Goal: Use online tool/utility

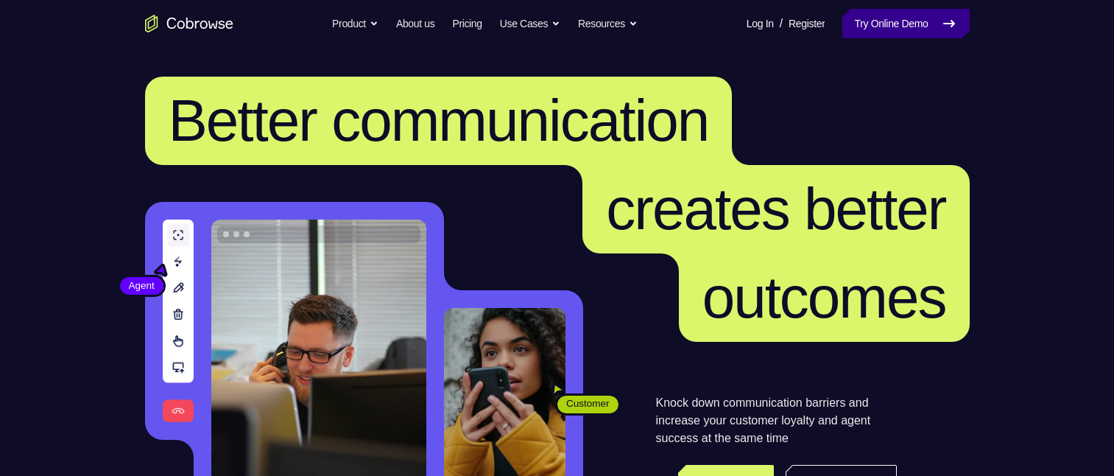
click at [934, 24] on link "Try Online Demo" at bounding box center [906, 23] width 127 height 29
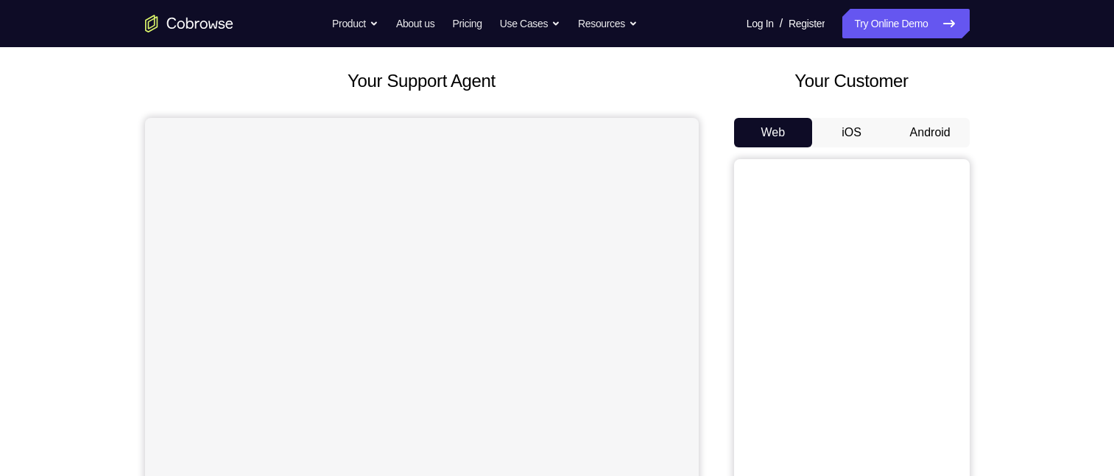
scroll to position [147, 0]
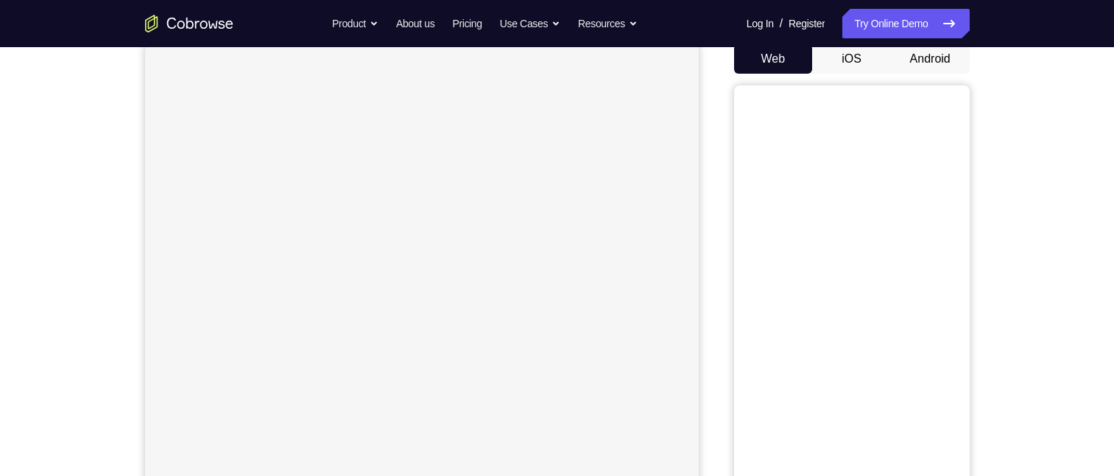
click at [945, 57] on button "Android" at bounding box center [930, 58] width 79 height 29
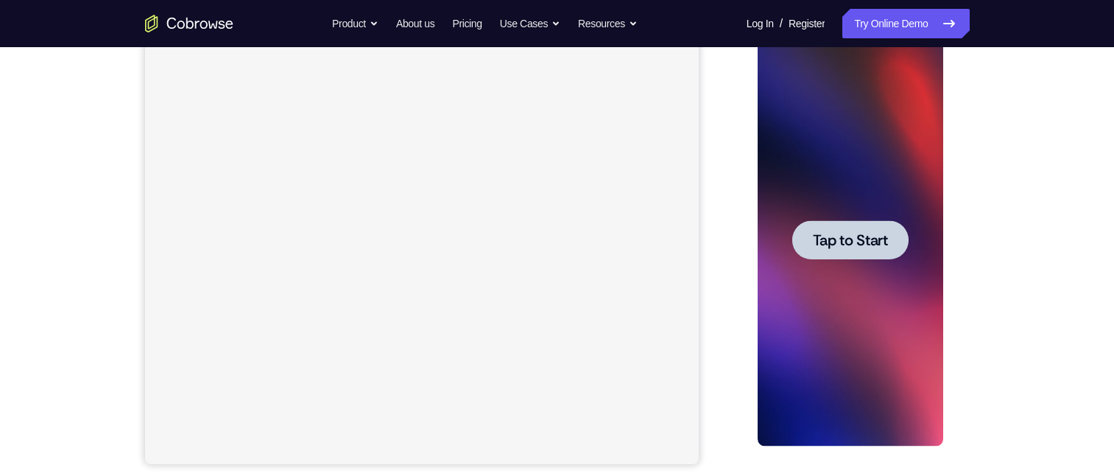
scroll to position [0, 0]
click at [878, 247] on span "Tap to Start" at bounding box center [850, 240] width 75 height 15
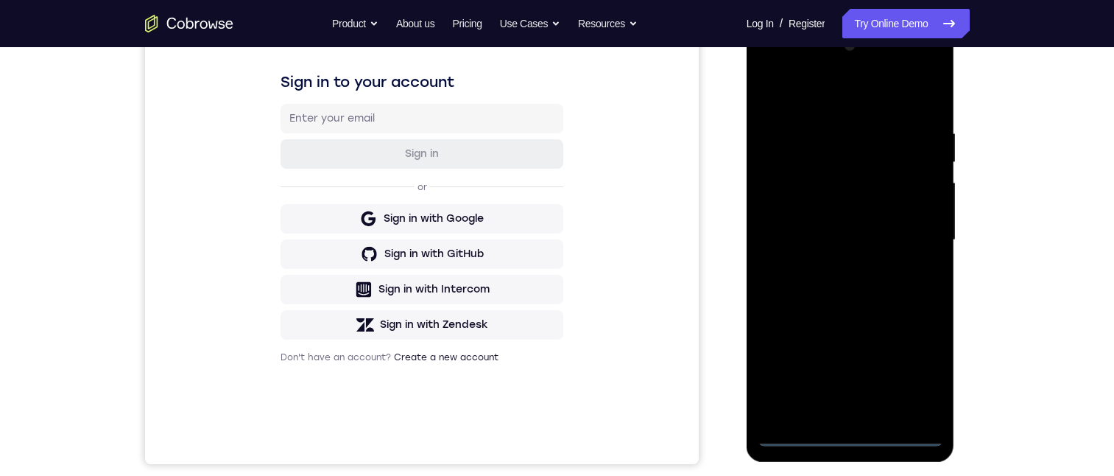
click at [849, 437] on div at bounding box center [851, 240] width 186 height 412
click at [922, 373] on div at bounding box center [851, 240] width 186 height 412
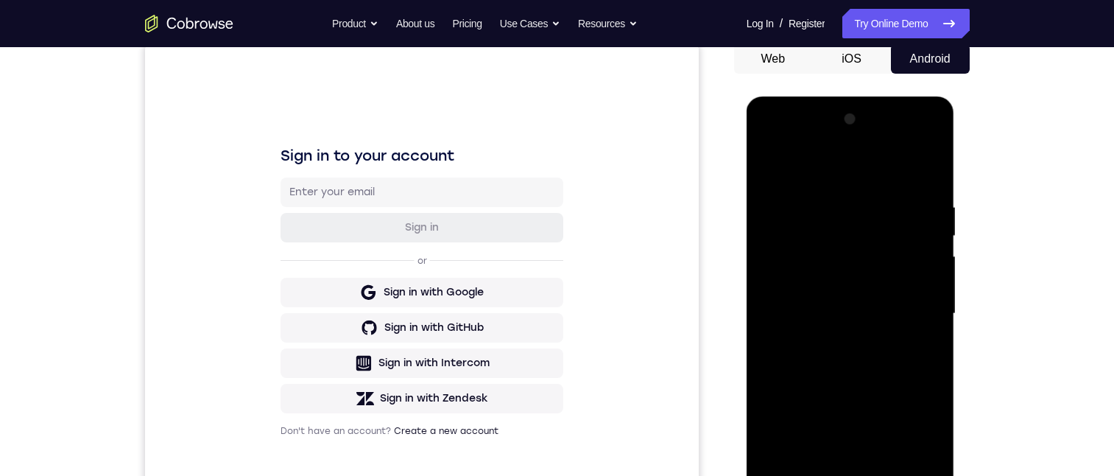
click at [781, 170] on div at bounding box center [851, 314] width 186 height 412
click at [830, 232] on div at bounding box center [851, 314] width 186 height 412
click at [899, 233] on div at bounding box center [851, 314] width 186 height 412
click at [796, 214] on div at bounding box center [851, 314] width 186 height 412
click at [767, 214] on div at bounding box center [851, 314] width 186 height 412
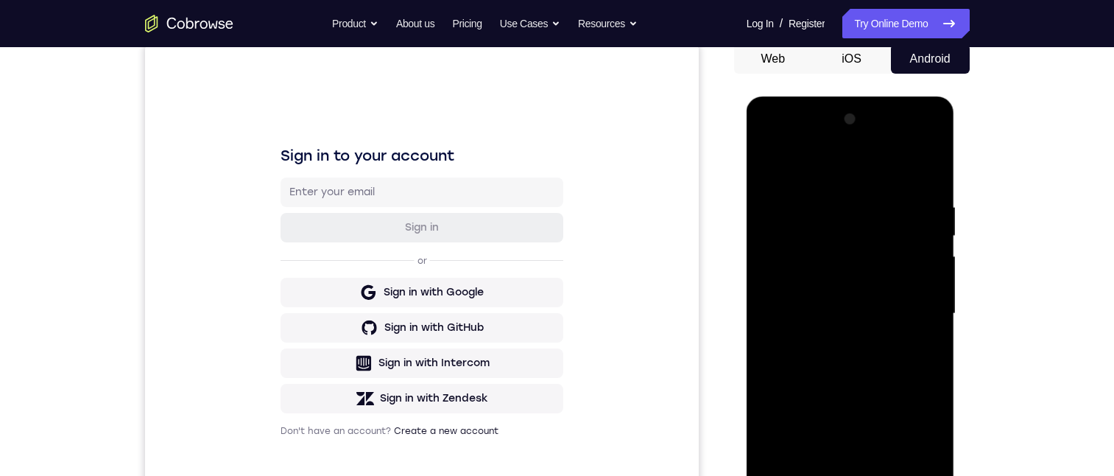
click at [870, 462] on div at bounding box center [851, 314] width 186 height 412
click at [828, 462] on div at bounding box center [851, 314] width 186 height 412
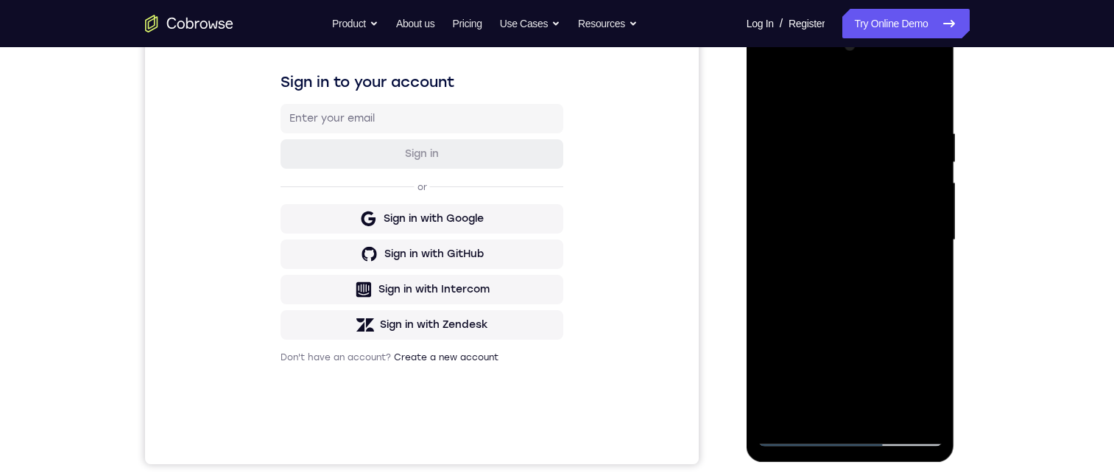
click at [835, 73] on div at bounding box center [851, 240] width 186 height 412
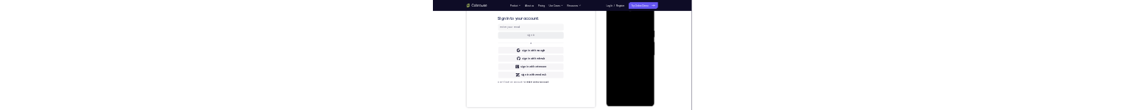
scroll to position [0, 0]
